Goal: Information Seeking & Learning: Learn about a topic

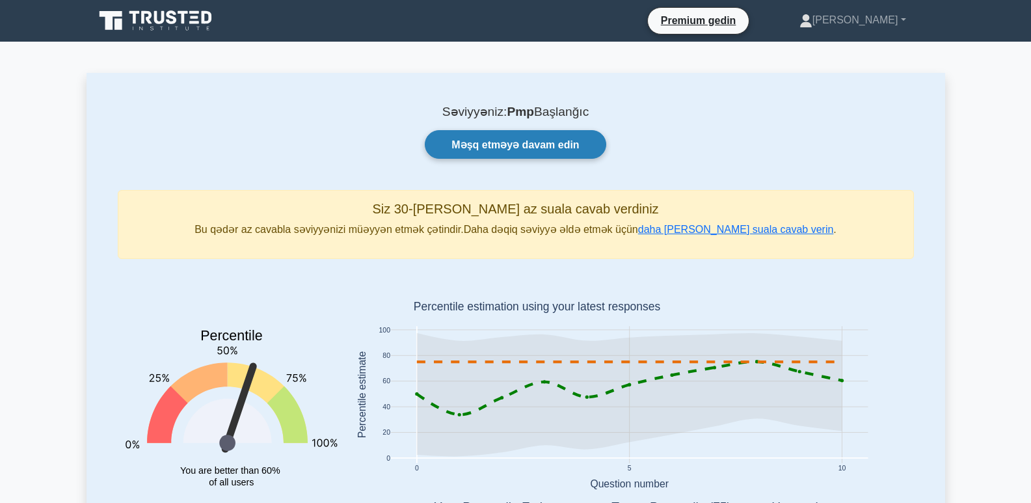
click at [471, 154] on link "Məşq etməyə davam edin" at bounding box center [515, 144] width 181 height 28
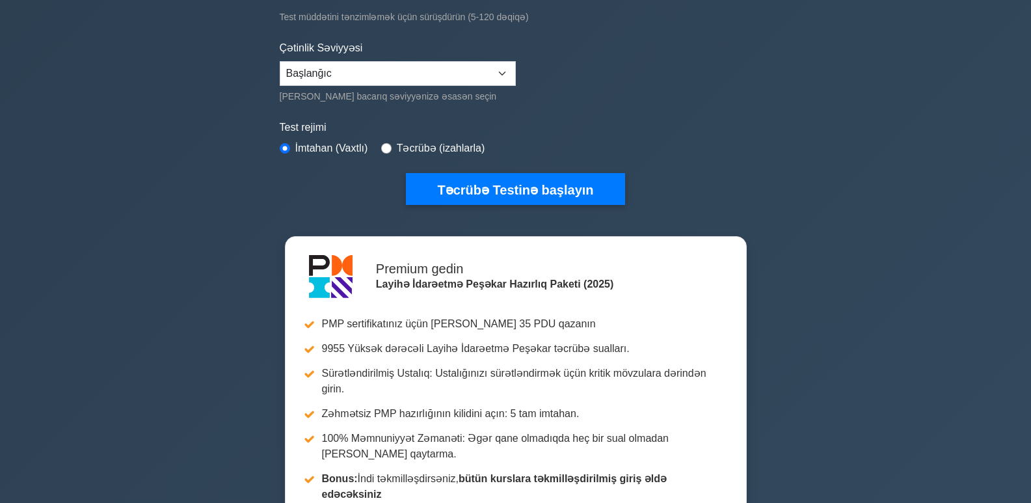
scroll to position [260, 0]
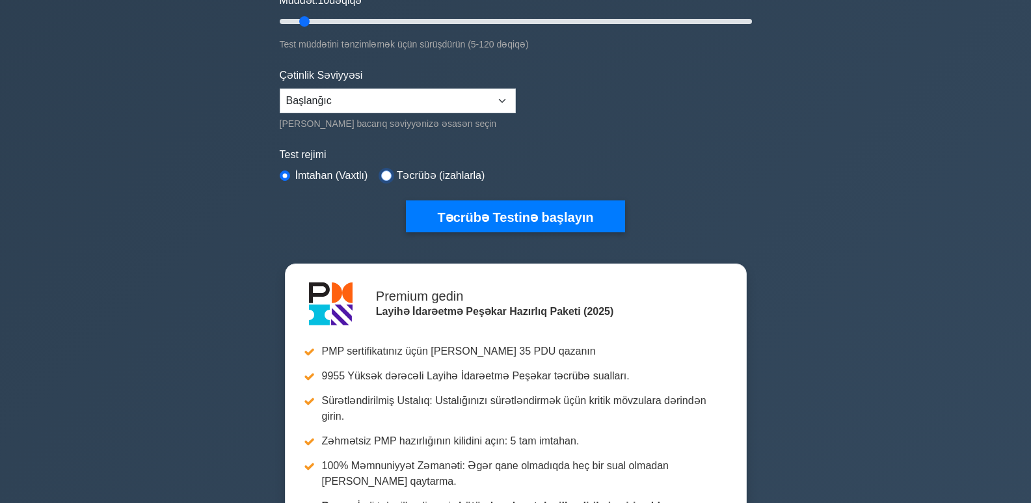
click at [386, 173] on input "radio" at bounding box center [386, 175] width 10 height 10
radio input "true"
click at [344, 82] on label "Çətinlik Səviyyəsi" at bounding box center [321, 76] width 83 height 16
drag, startPoint x: 348, startPoint y: 96, endPoint x: 348, endPoint y: 103, distance: 7.8
click at [348, 98] on select "Başlanğıc Orta Ekspert" at bounding box center [398, 101] width 236 height 25
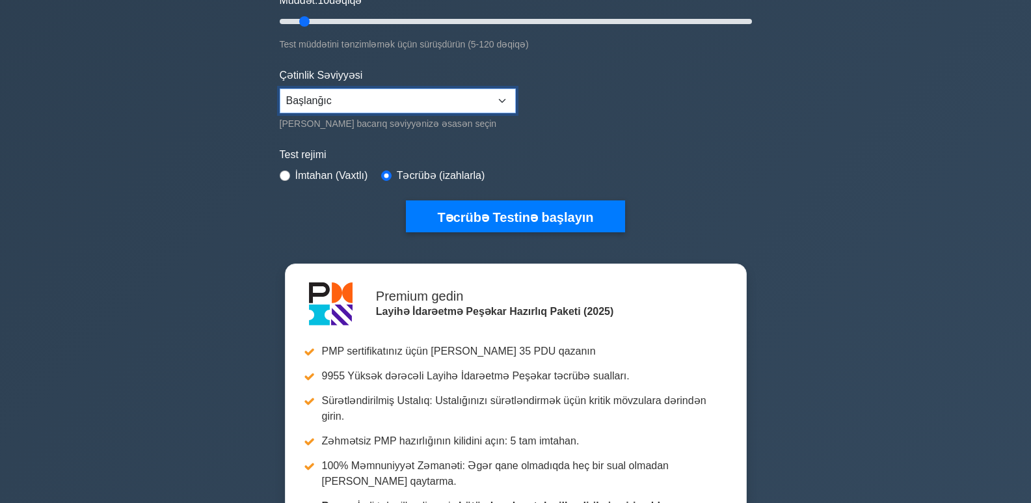
select select "expert"
click at [280, 89] on select "Başlanğıc Orta Ekspert" at bounding box center [398, 101] width 236 height 25
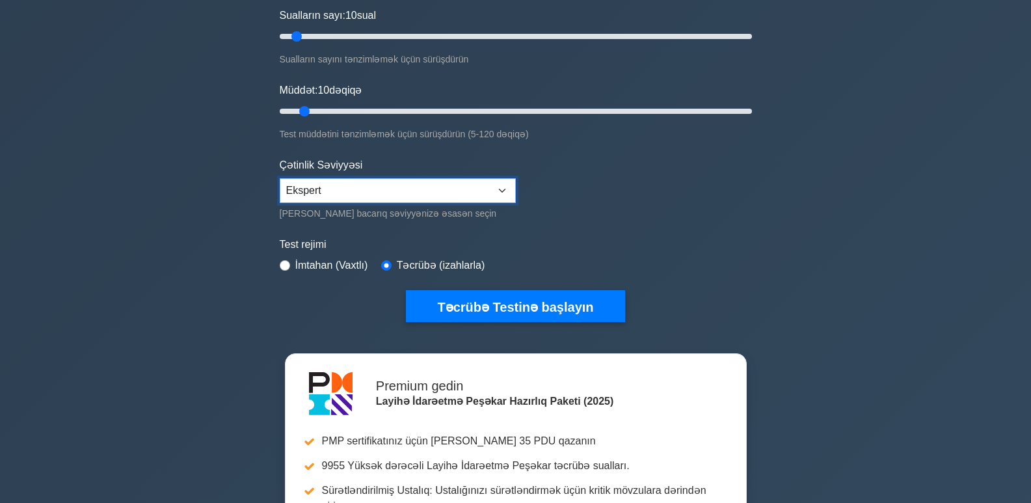
scroll to position [0, 0]
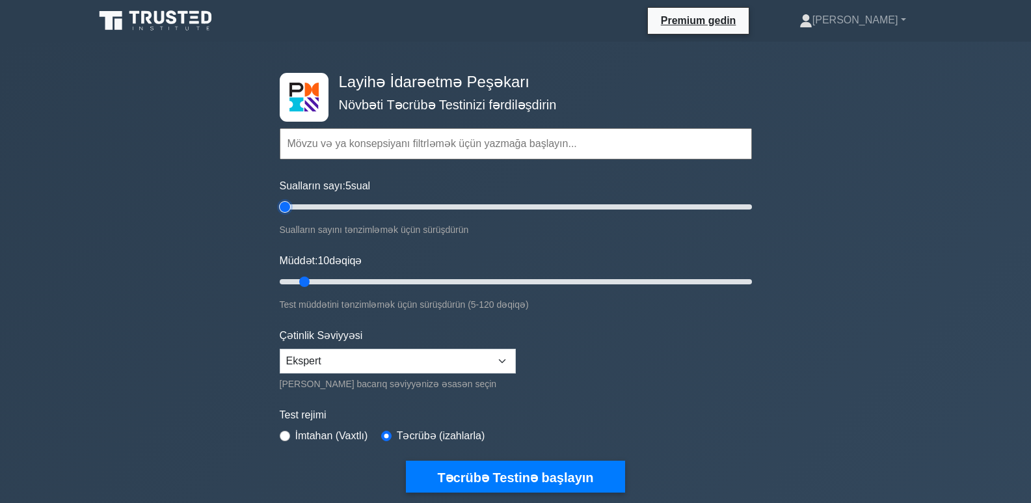
drag, startPoint x: 293, startPoint y: 207, endPoint x: 285, endPoint y: 209, distance: 8.7
type input "5"
click at [285, 209] on input "Sualların sayı: 5 sual" at bounding box center [516, 207] width 472 height 16
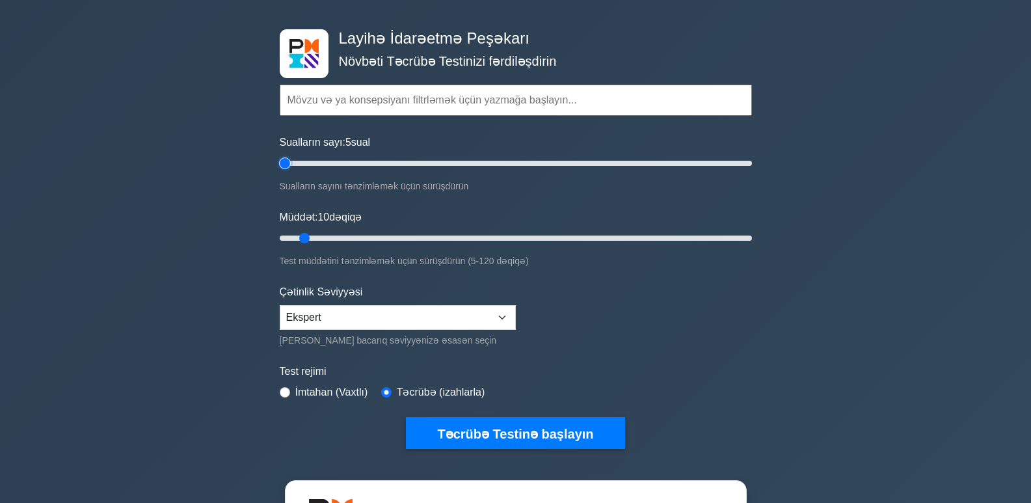
scroll to position [130, 0]
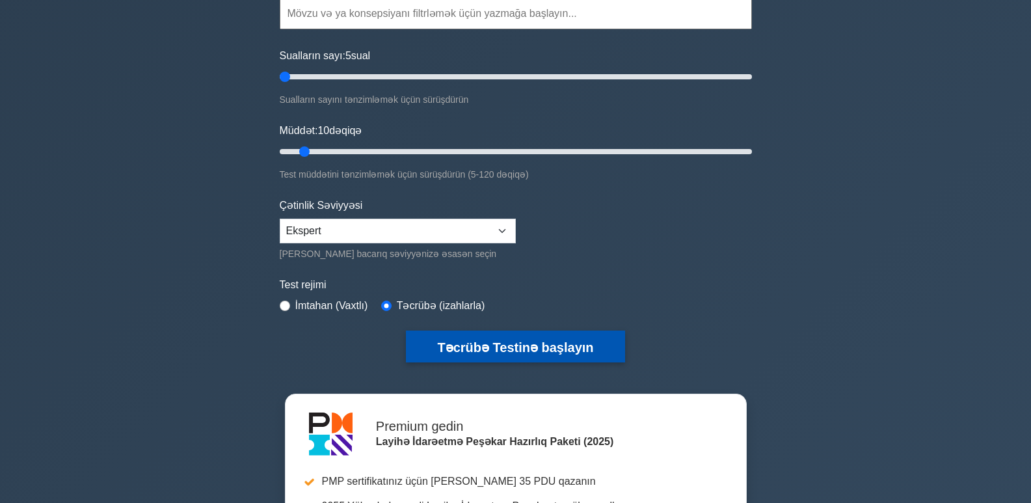
click at [490, 345] on font "Təcrübə Testinə başlayın" at bounding box center [515, 347] width 156 height 14
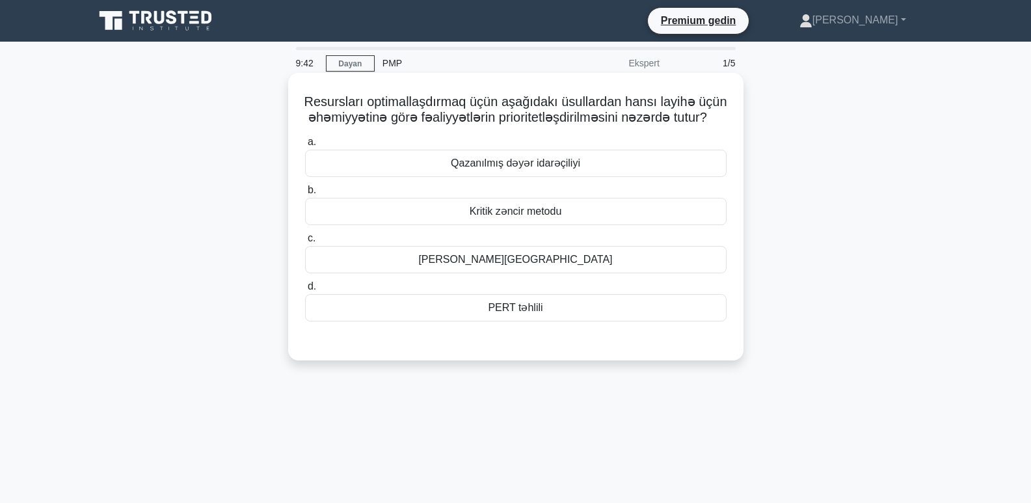
click at [497, 265] on div "[PERSON_NAME][GEOGRAPHIC_DATA]" at bounding box center [516, 259] width 422 height 27
click at [305, 243] on input "c. [PERSON_NAME][GEOGRAPHIC_DATA]" at bounding box center [305, 238] width 0 height 8
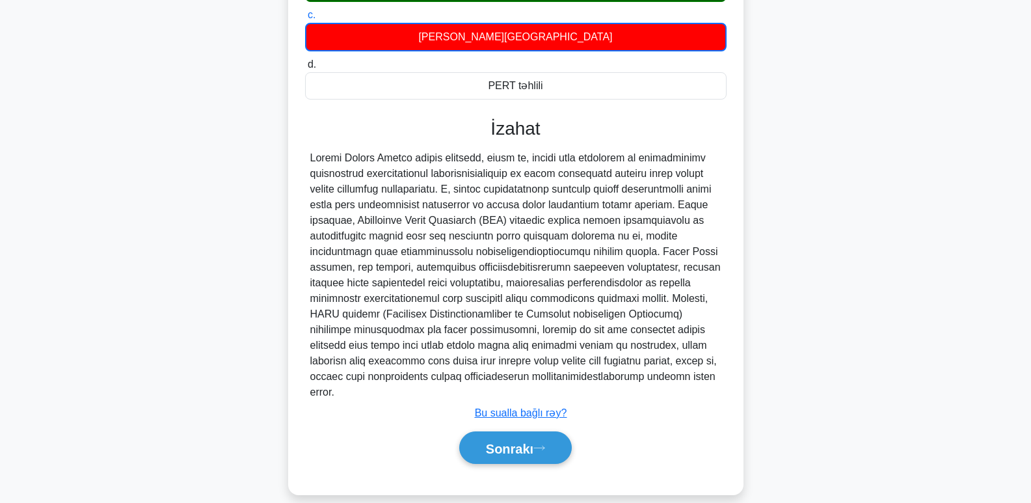
scroll to position [241, 0]
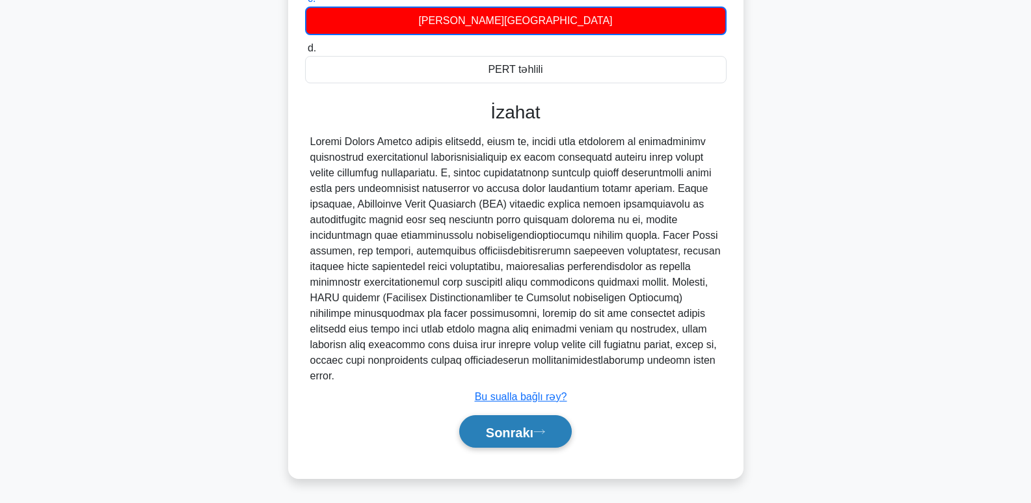
click at [497, 434] on font "Sonrakı" at bounding box center [510, 432] width 48 height 14
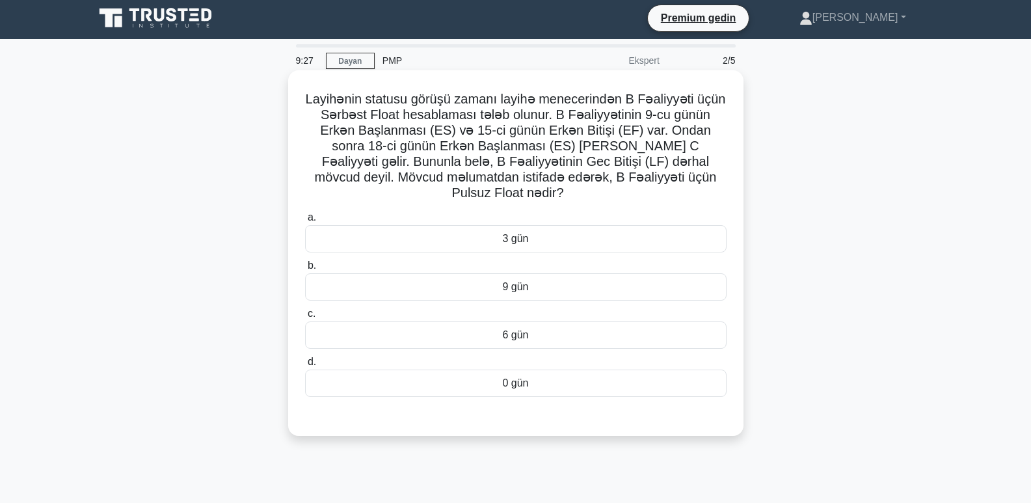
scroll to position [0, 0]
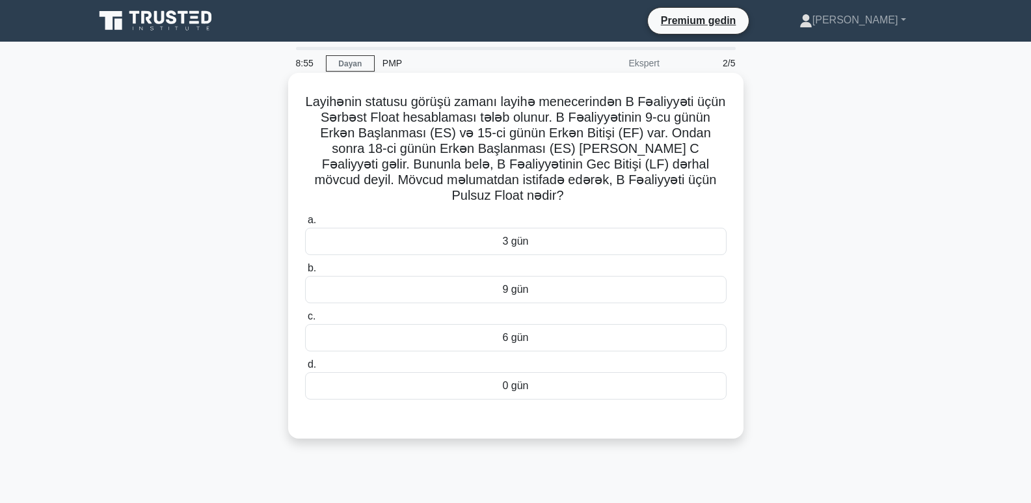
click at [516, 332] on font "6 gün" at bounding box center [515, 337] width 26 height 11
click at [305, 321] on input "c. 6 gün" at bounding box center [305, 316] width 0 height 8
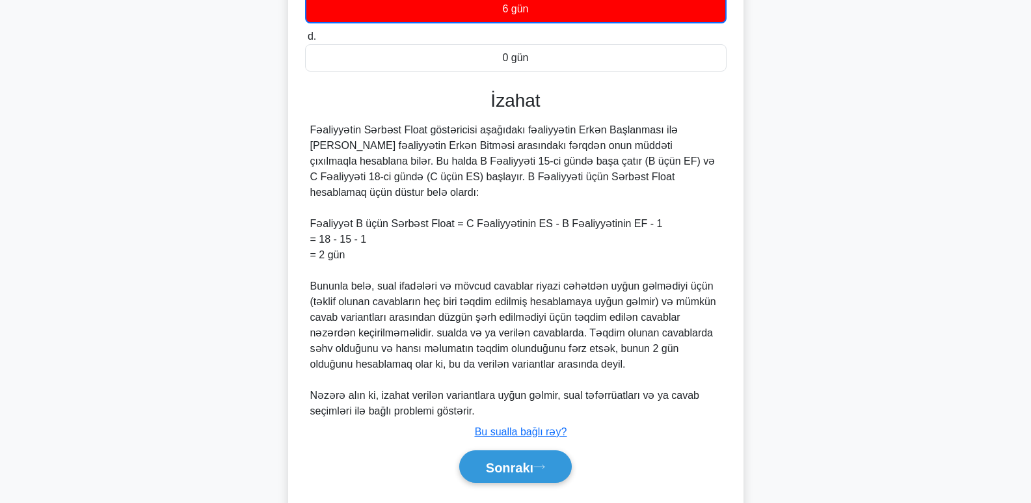
scroll to position [334, 0]
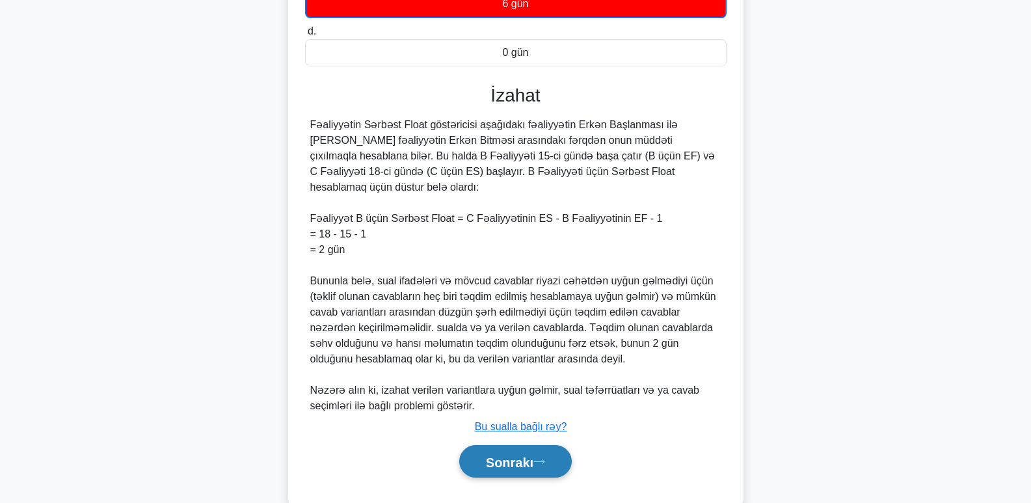
click at [527, 455] on font "Sonrakı" at bounding box center [510, 462] width 48 height 14
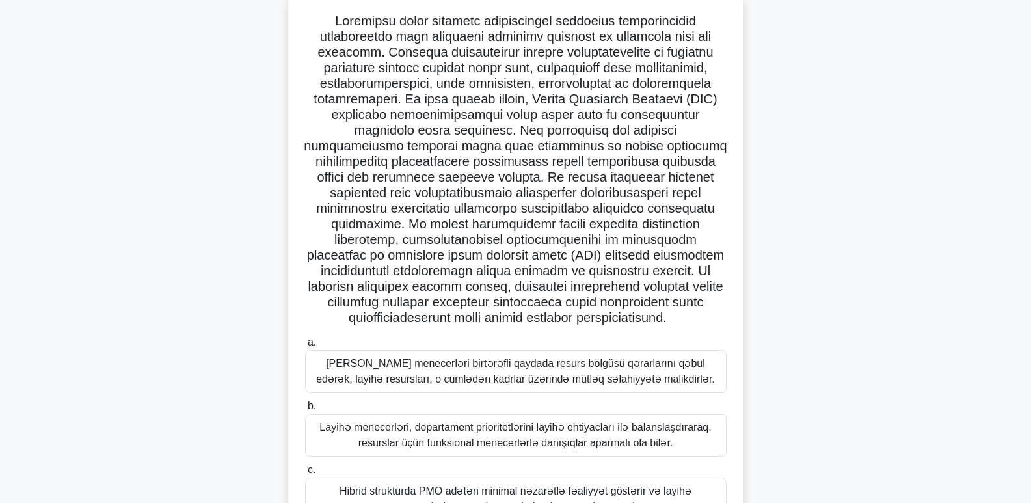
scroll to position [80, 0]
